Goal: Answer question/provide support: Share knowledge or assist other users

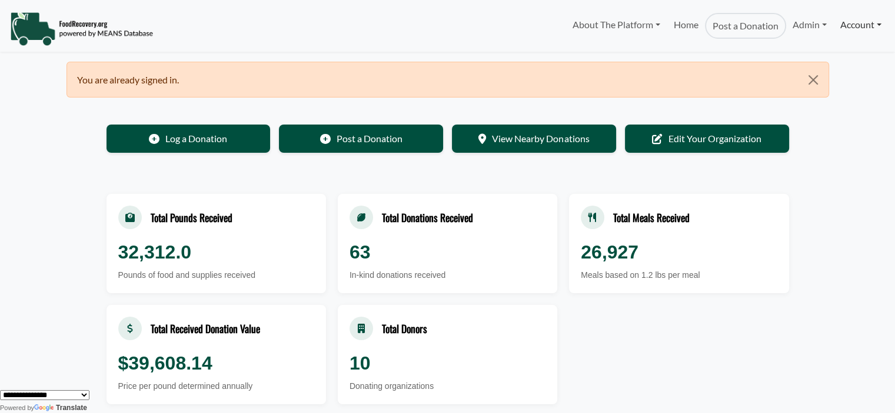
click at [847, 29] on link "Account" at bounding box center [860, 25] width 54 height 24
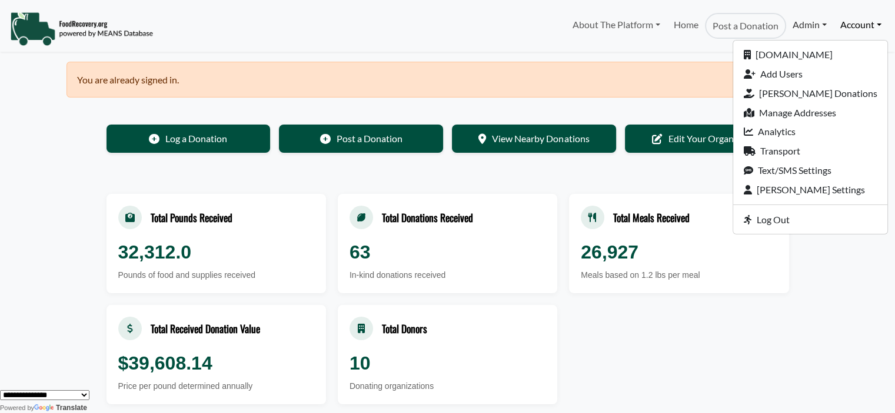
click at [803, 30] on link "Admin" at bounding box center [809, 25] width 47 height 24
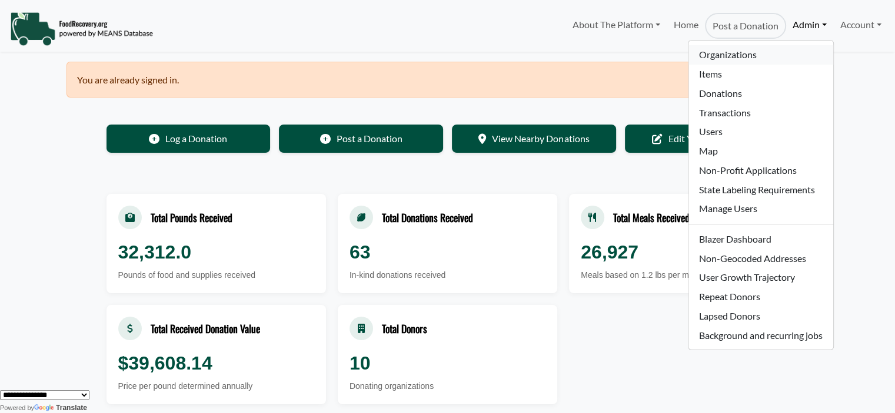
click at [769, 51] on link "Organizations" at bounding box center [760, 54] width 144 height 19
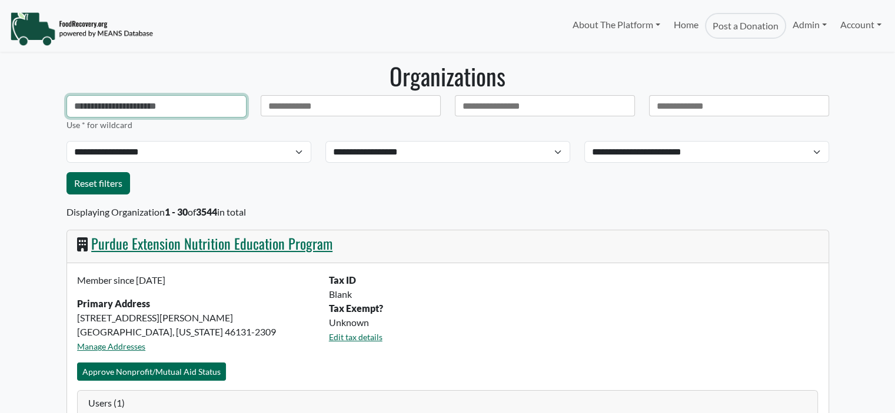
select select "Language Translate Widget"
click at [158, 108] on input "text" at bounding box center [156, 106] width 180 height 22
type input "**********"
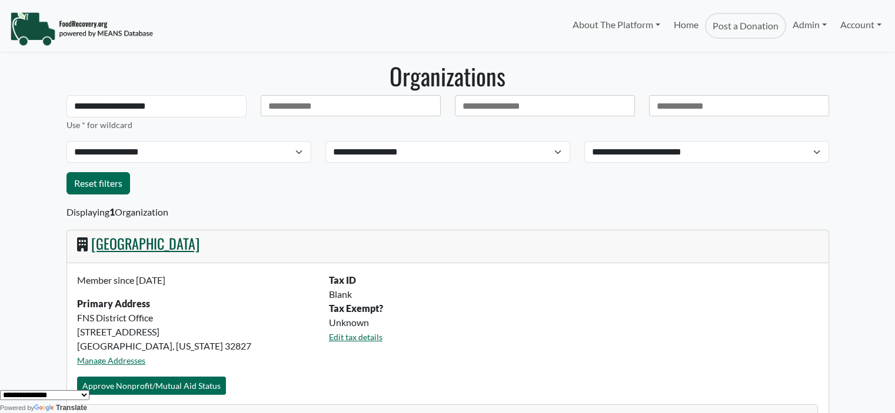
click at [149, 246] on link "[GEOGRAPHIC_DATA]" at bounding box center [145, 243] width 108 height 21
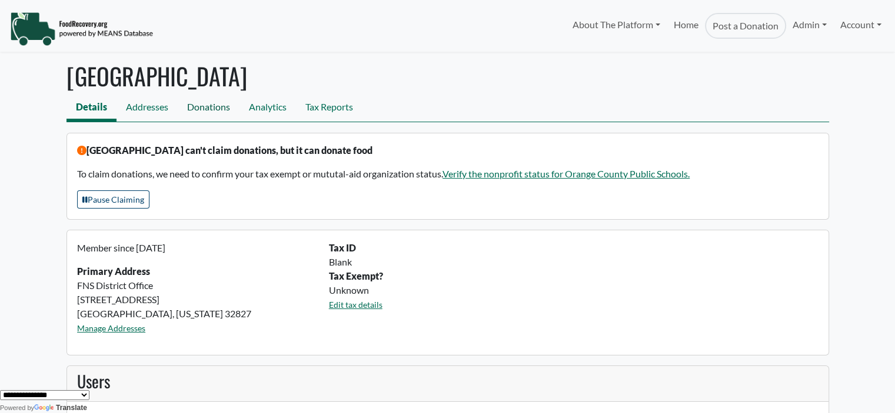
click at [208, 111] on link "Donations" at bounding box center [209, 108] width 62 height 26
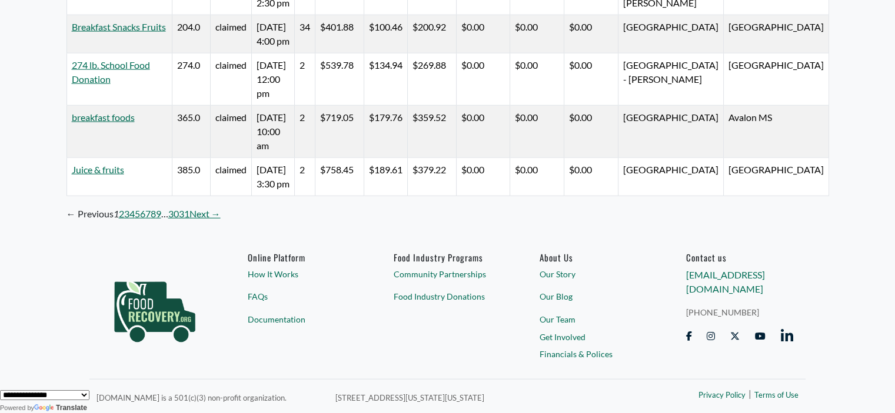
scroll to position [3228, 0]
click at [186, 213] on link "31" at bounding box center [184, 214] width 11 height 14
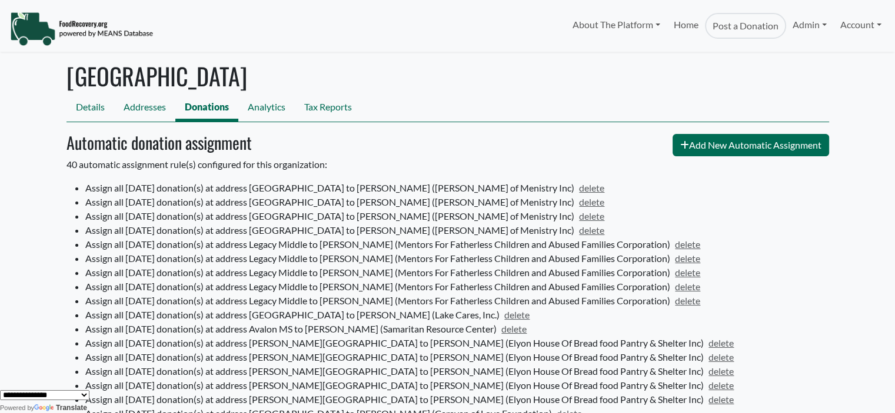
scroll to position [2068, 0]
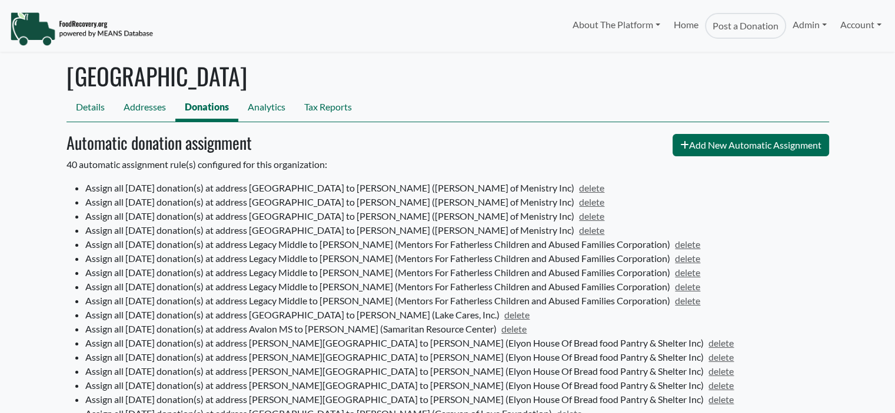
select select "Language Translate Widget"
click at [859, 29] on link "Account" at bounding box center [860, 25] width 54 height 24
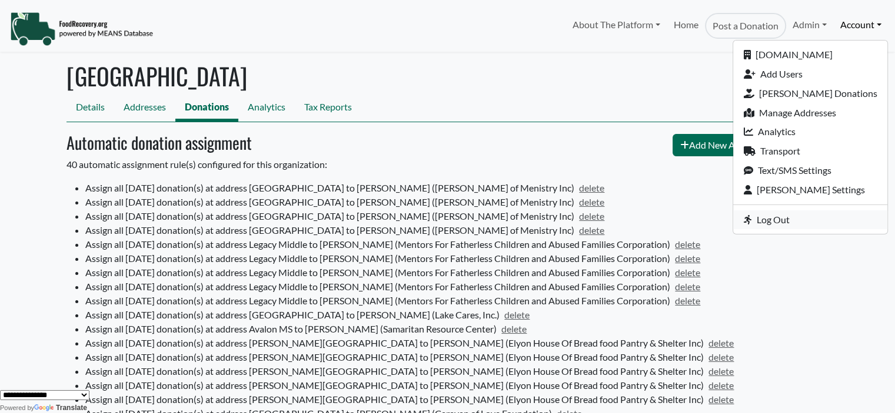
click at [815, 224] on link "Log Out" at bounding box center [810, 220] width 154 height 19
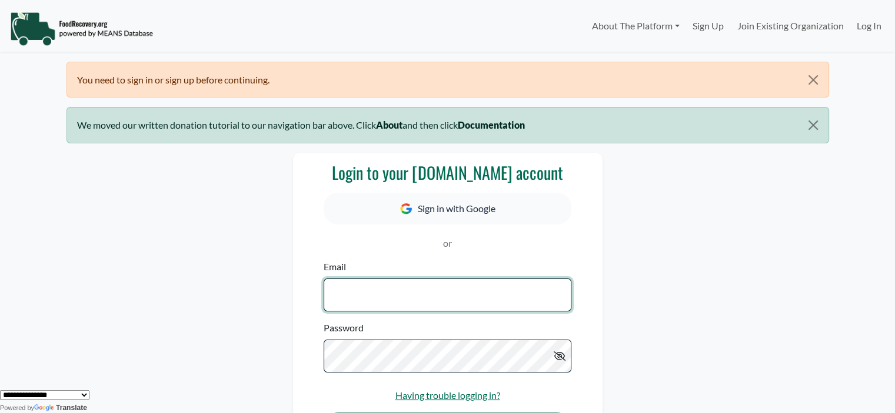
type input "**********"
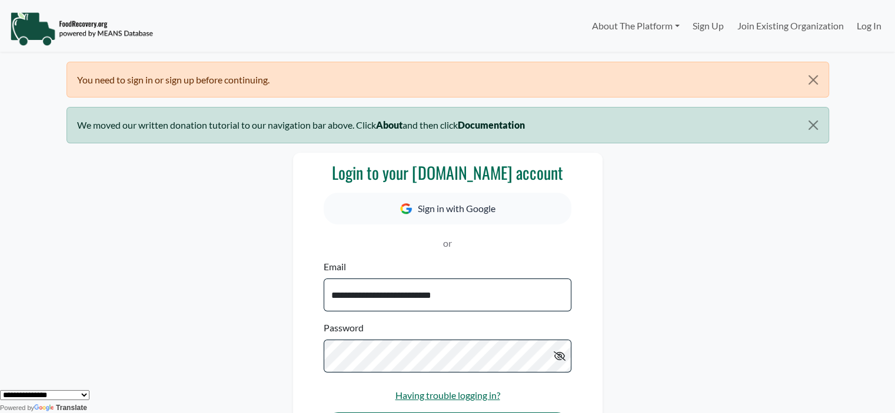
click at [736, 225] on div "**********" at bounding box center [447, 319] width 776 height 333
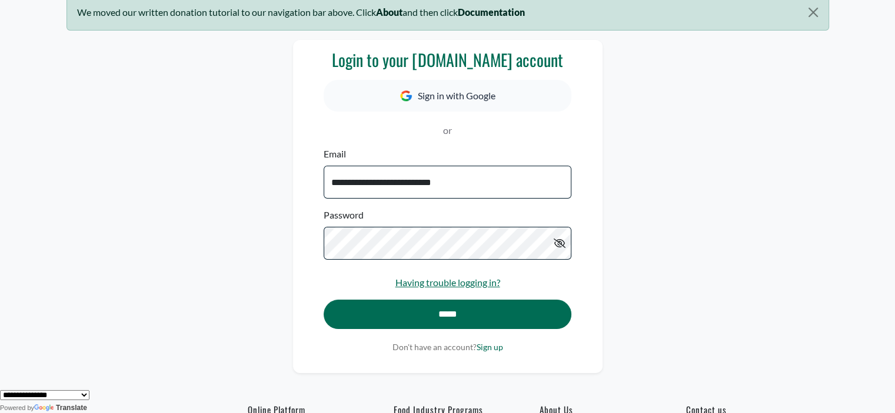
scroll to position [140, 0]
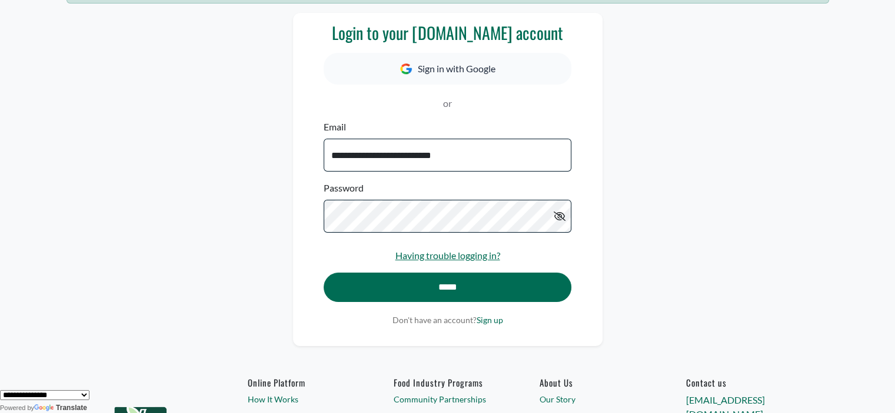
click at [863, 193] on body "**********" at bounding box center [447, 66] width 895 height 413
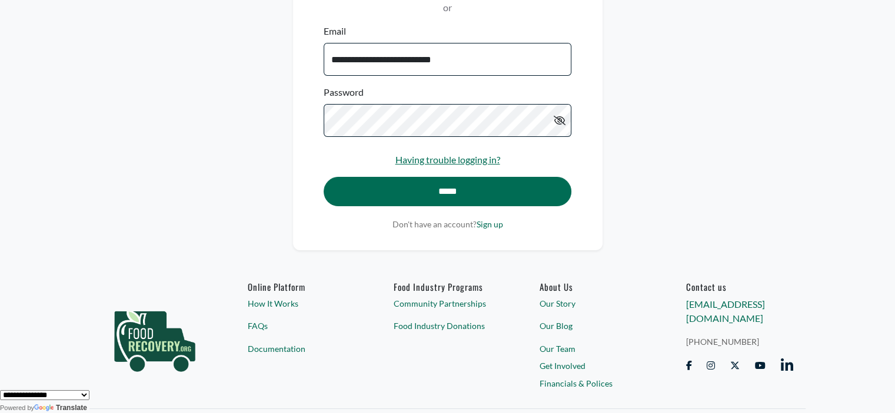
scroll to position [264, 0]
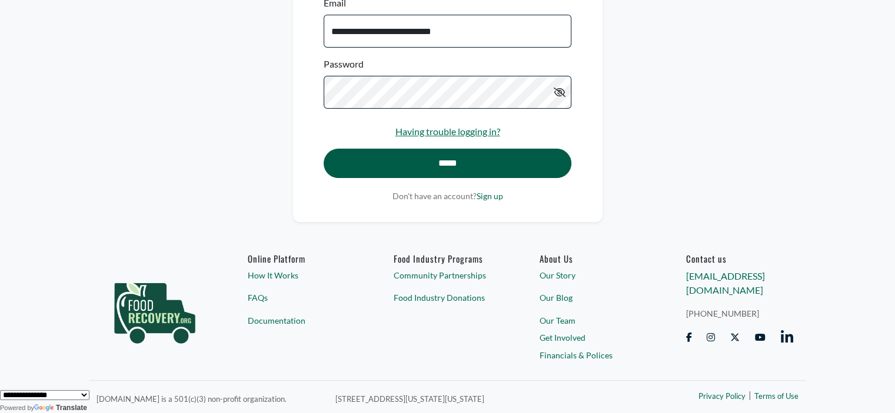
click at [440, 163] on input "*****" at bounding box center [446, 163] width 247 height 29
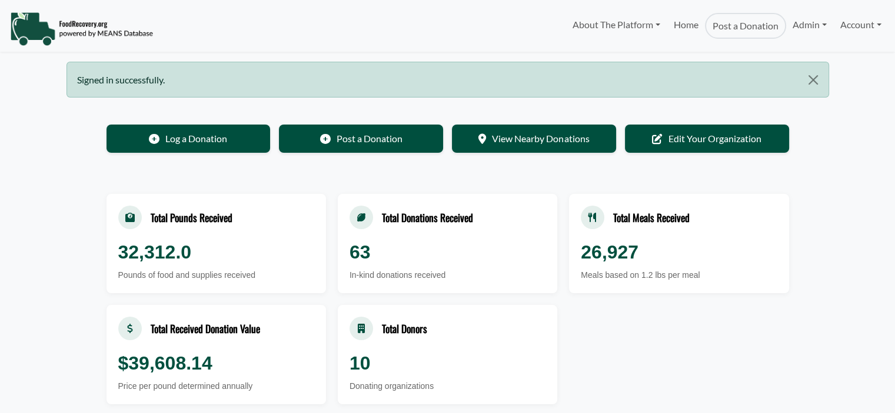
select select "Language Translate Widget"
click at [850, 29] on link "Account" at bounding box center [860, 25] width 54 height 24
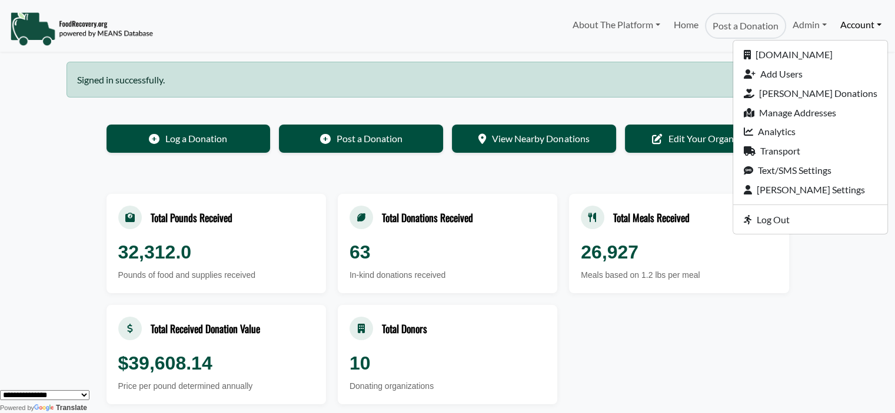
drag, startPoint x: 809, startPoint y: 333, endPoint x: 776, endPoint y: 204, distance: 133.5
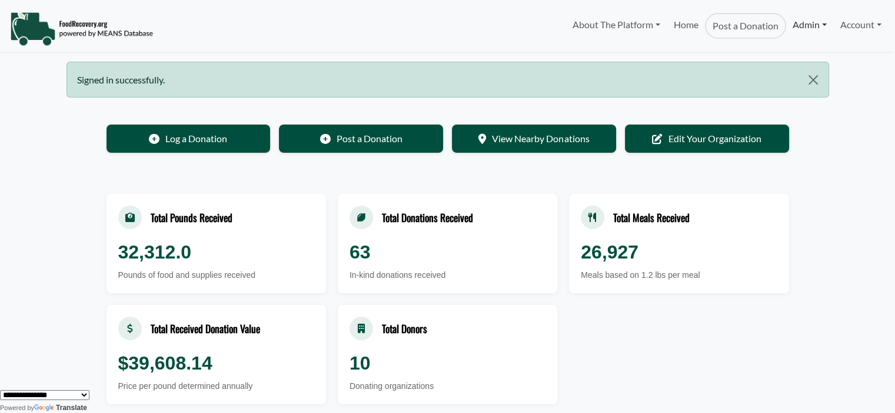
click at [795, 35] on link "Admin" at bounding box center [809, 25] width 47 height 24
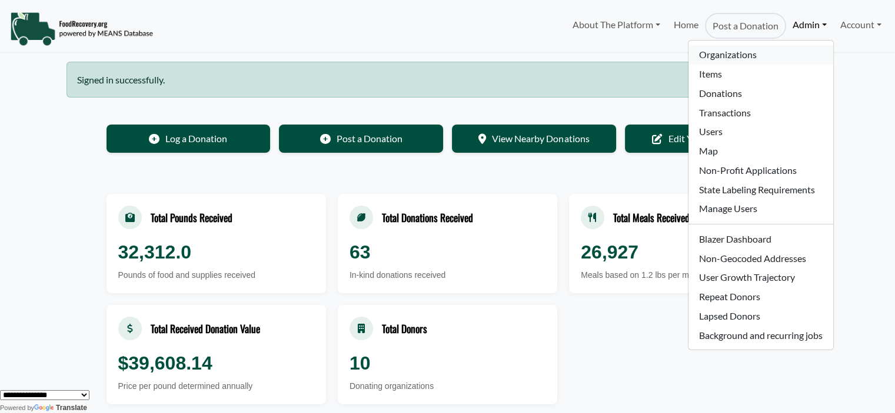
click at [736, 60] on link "Organizations" at bounding box center [760, 54] width 144 height 19
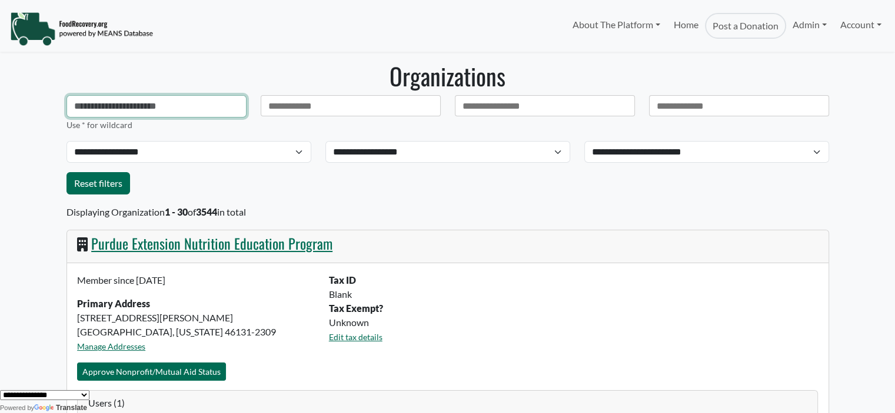
click at [132, 111] on input "text" at bounding box center [156, 106] width 180 height 22
type input "**********"
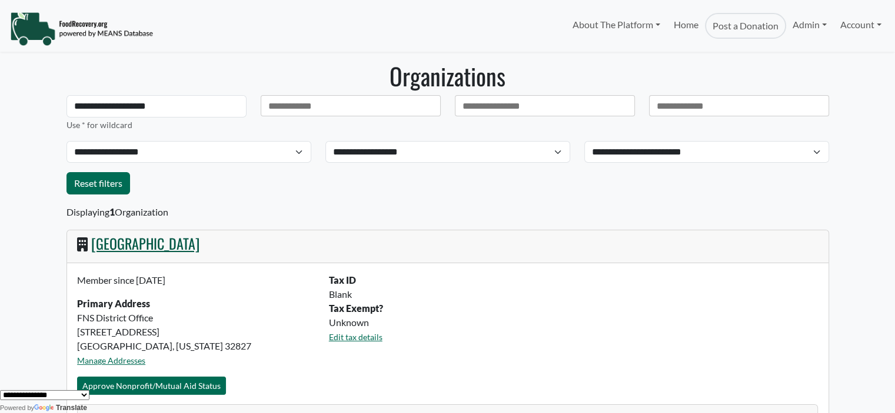
click at [181, 244] on link "[GEOGRAPHIC_DATA]" at bounding box center [145, 243] width 108 height 21
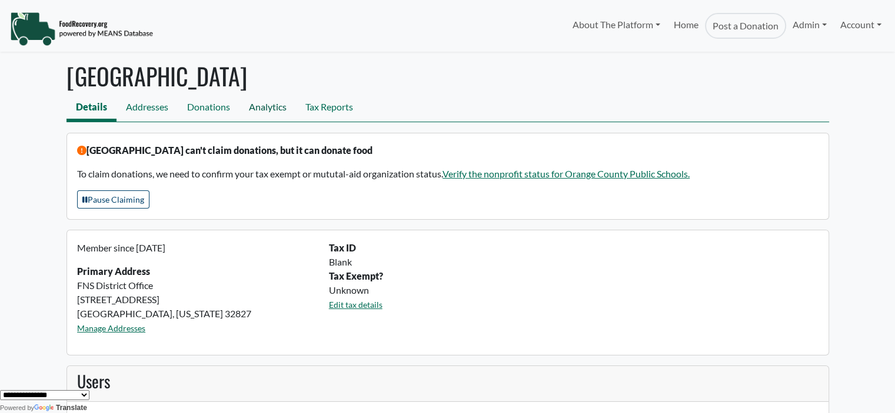
click at [258, 106] on link "Analytics" at bounding box center [267, 108] width 56 height 26
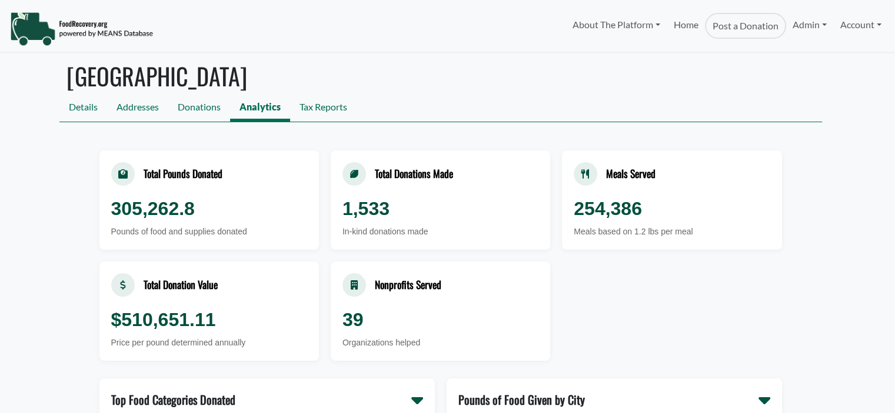
select select "Language Translate Widget"
click at [850, 26] on link "Account" at bounding box center [860, 25] width 54 height 24
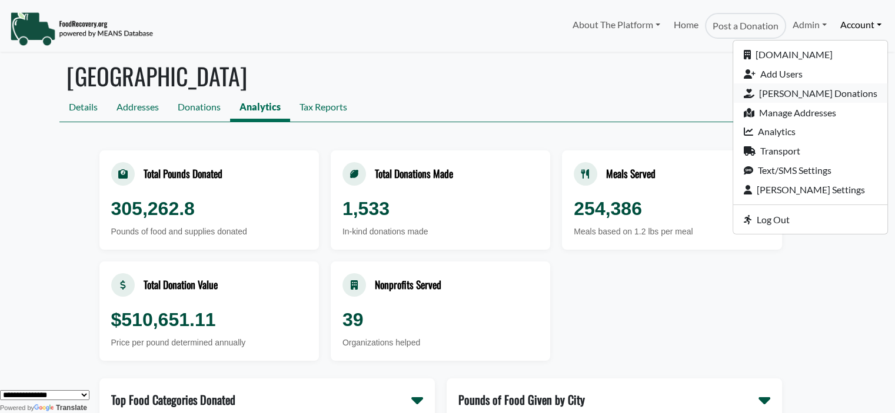
click at [845, 94] on link "[PERSON_NAME] Donations" at bounding box center [810, 93] width 154 height 19
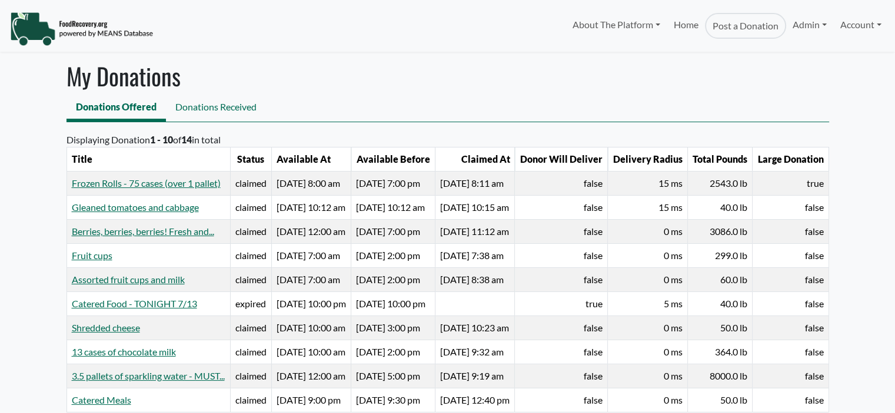
select select "Language Translate Widget"
click at [849, 31] on link "Account" at bounding box center [860, 25] width 54 height 24
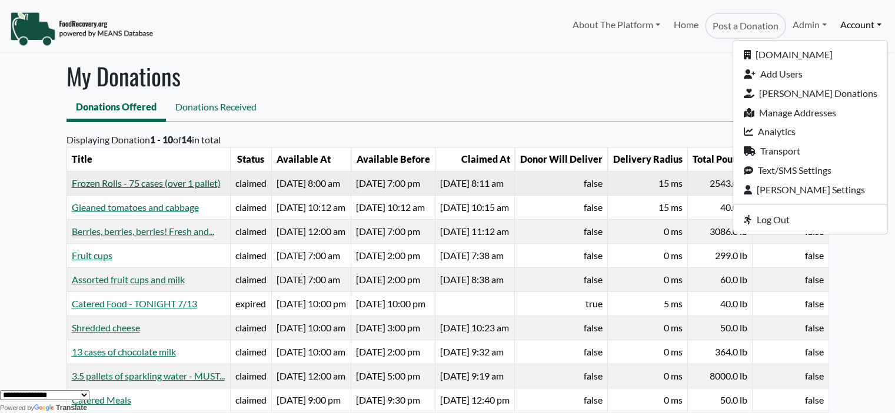
click at [87, 189] on link "Frozen Rolls - 75 cases (over 1 pallet)" at bounding box center [146, 183] width 149 height 11
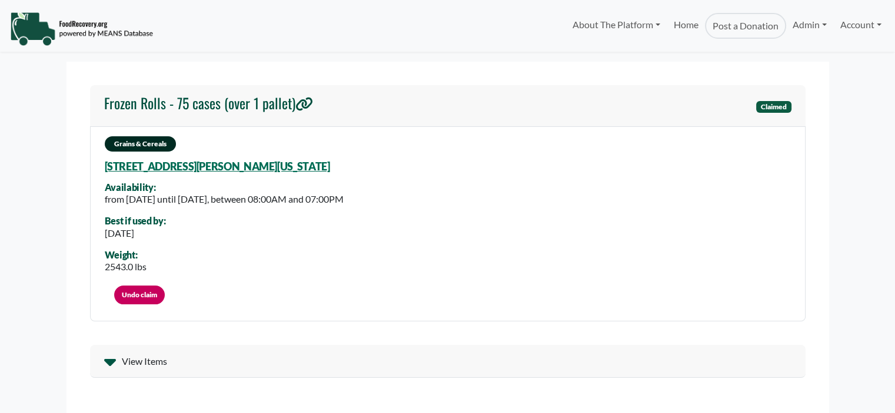
select select "Language Translate Widget"
click at [856, 24] on link "Account" at bounding box center [860, 25] width 54 height 24
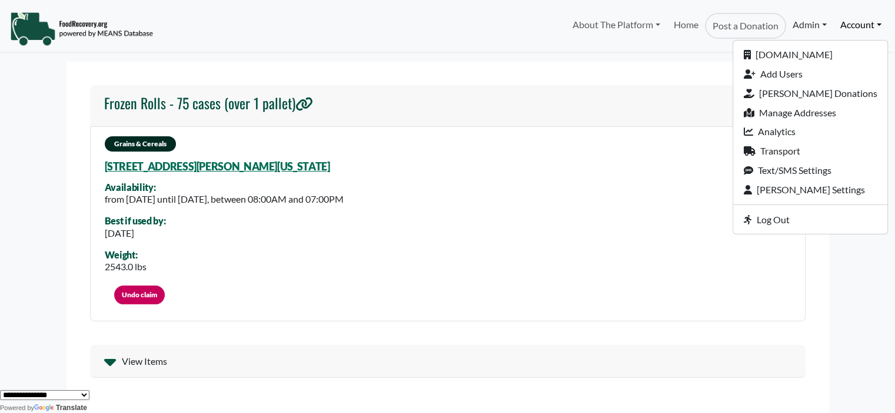
click at [800, 26] on link "Admin" at bounding box center [809, 25] width 47 height 24
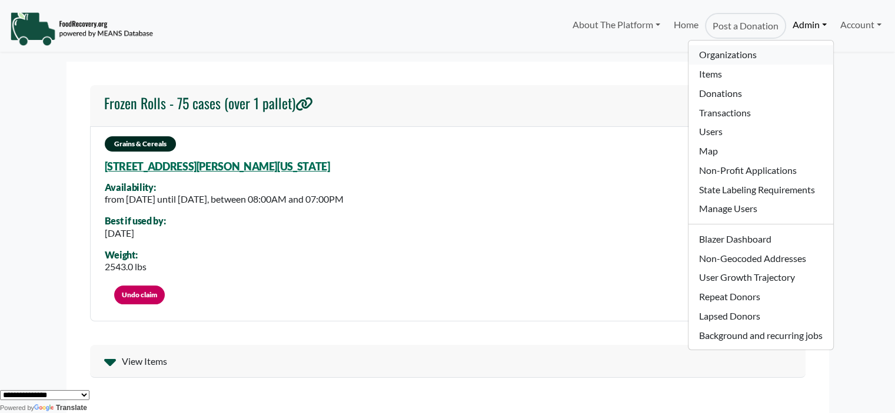
click at [727, 54] on link "Organizations" at bounding box center [760, 54] width 144 height 19
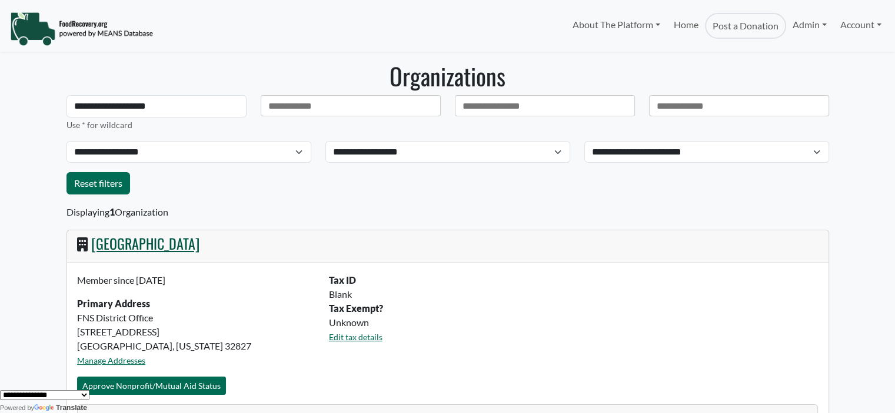
click at [169, 244] on link "[GEOGRAPHIC_DATA]" at bounding box center [145, 243] width 108 height 21
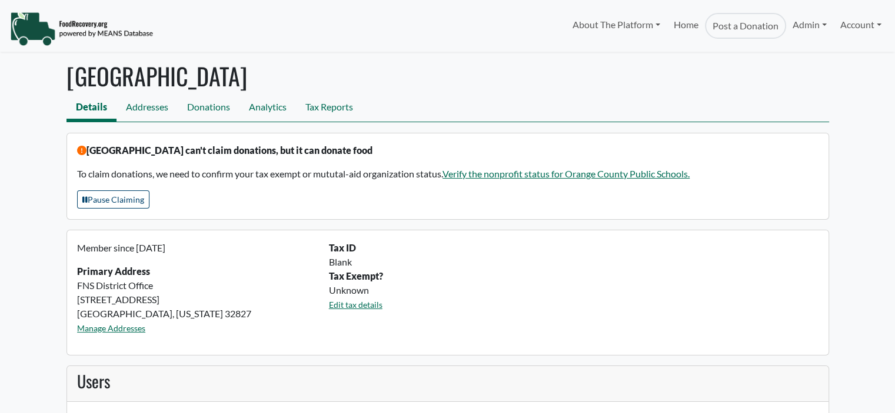
select select "Language Translate Widget"
click at [593, 139] on div "[GEOGRAPHIC_DATA] can't claim donations, but it can donate food To claim donati…" at bounding box center [447, 176] width 762 height 87
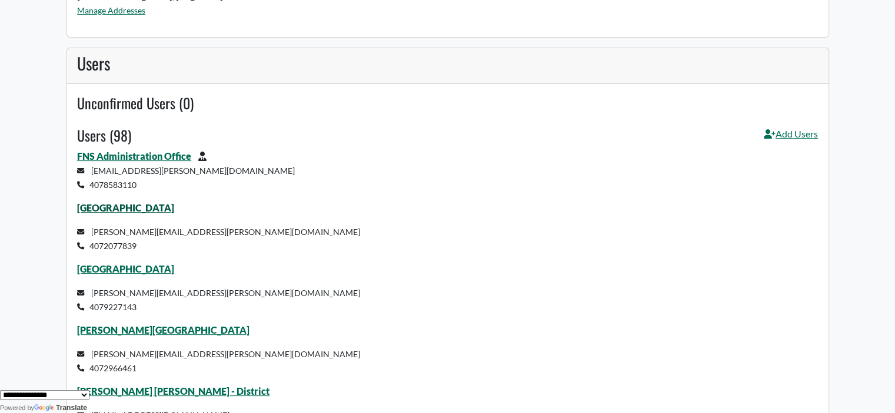
click at [155, 210] on link "[GEOGRAPHIC_DATA]" at bounding box center [125, 207] width 97 height 11
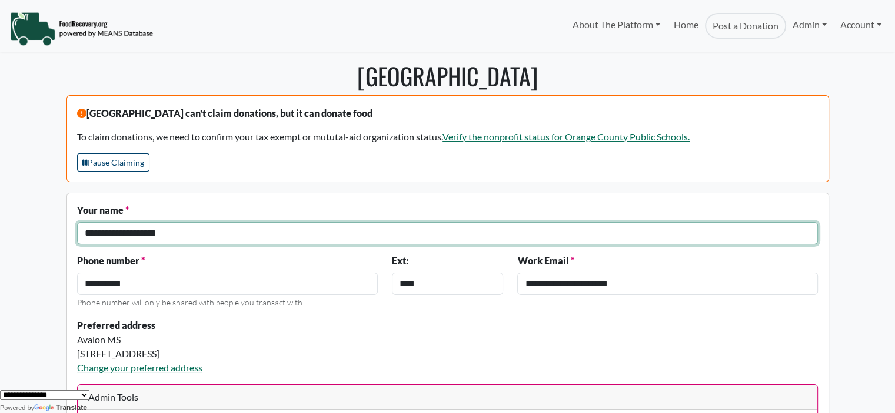
click at [188, 234] on input "**********" at bounding box center [447, 233] width 740 height 22
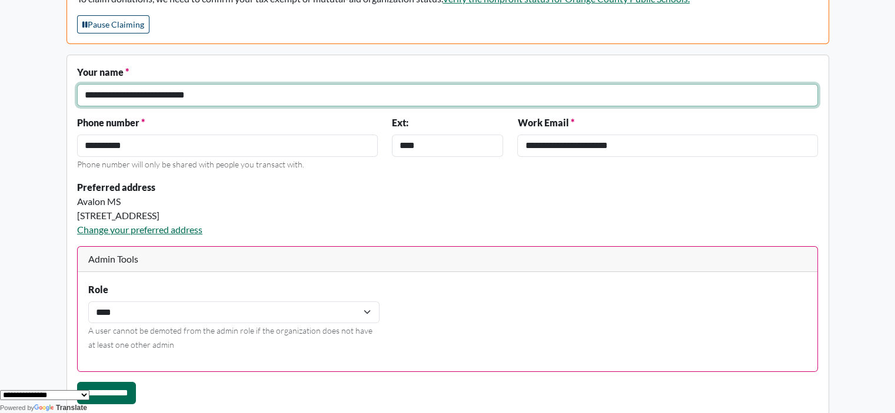
scroll to position [176, 0]
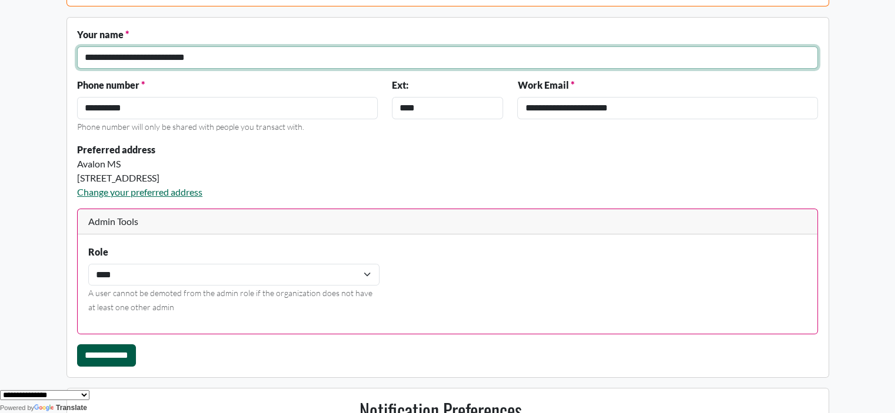
type input "**********"
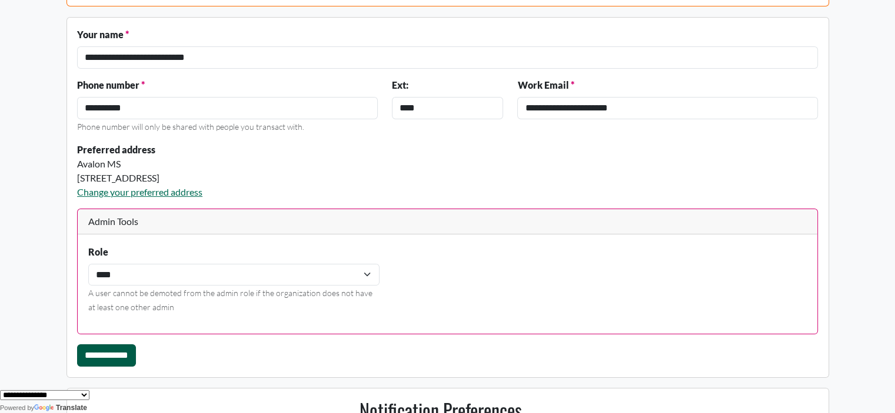
click at [109, 358] on input "**********" at bounding box center [106, 356] width 59 height 22
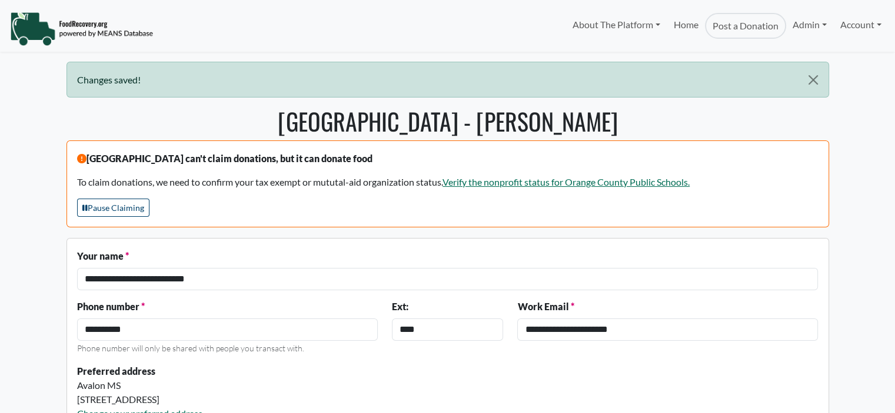
select select "Language Translate Widget"
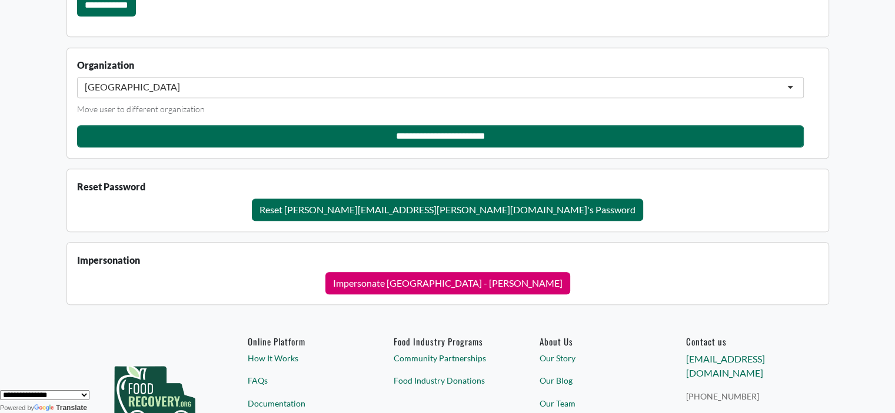
scroll to position [1273, 0]
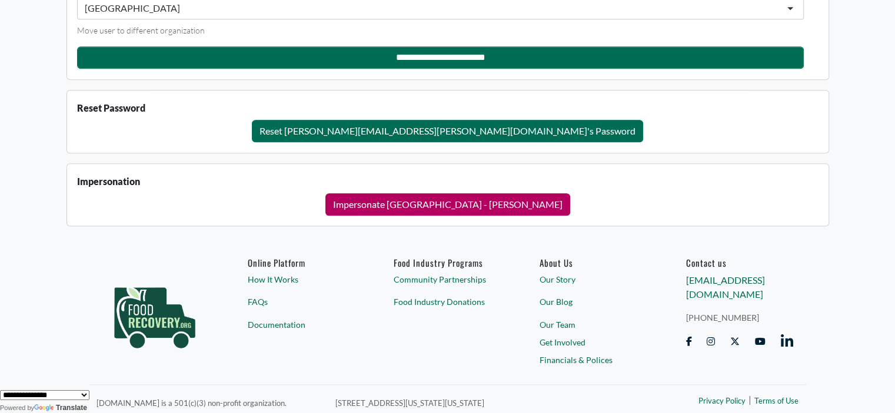
click at [428, 198] on button "Impersonate [GEOGRAPHIC_DATA] - [PERSON_NAME]" at bounding box center [447, 204] width 245 height 22
